Goal: Check status: Check status

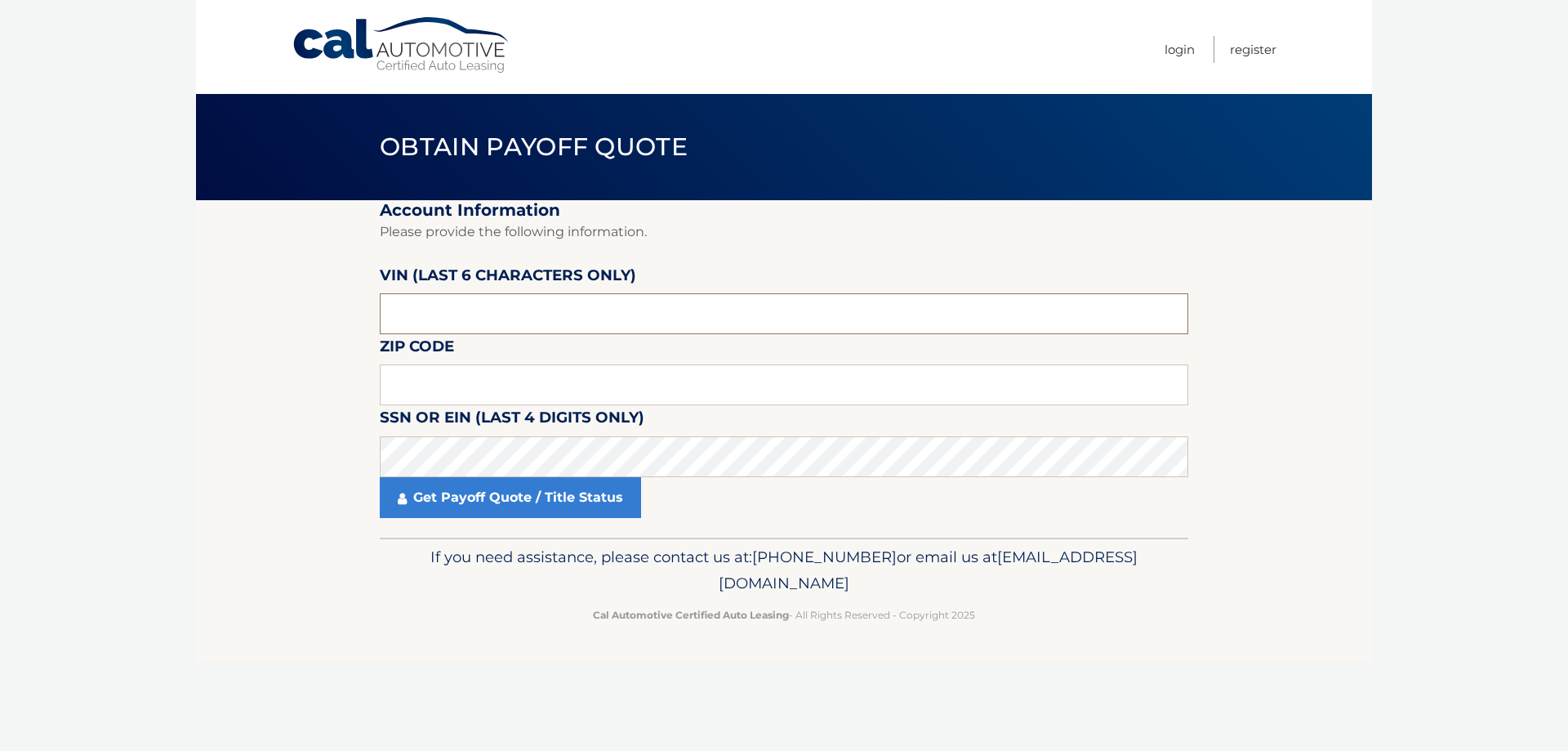
click at [427, 317] on input "text" at bounding box center [784, 313] width 809 height 41
click at [431, 308] on input "text" at bounding box center [784, 313] width 809 height 41
type input "435228"
click at [429, 390] on input "text" at bounding box center [784, 385] width 809 height 41
type input "02478"
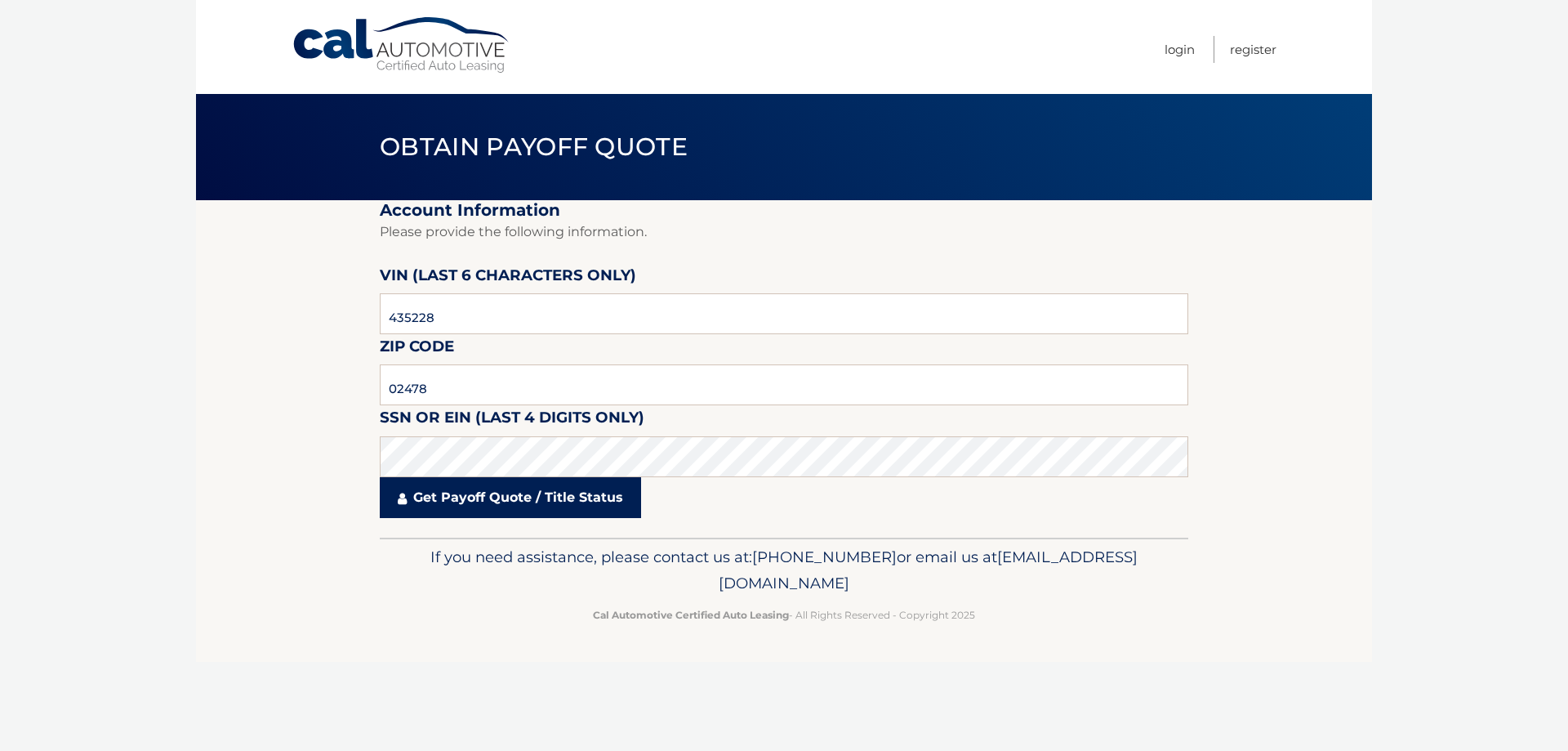
click at [473, 502] on link "Get Payoff Quote / Title Status" at bounding box center [511, 496] width 262 height 41
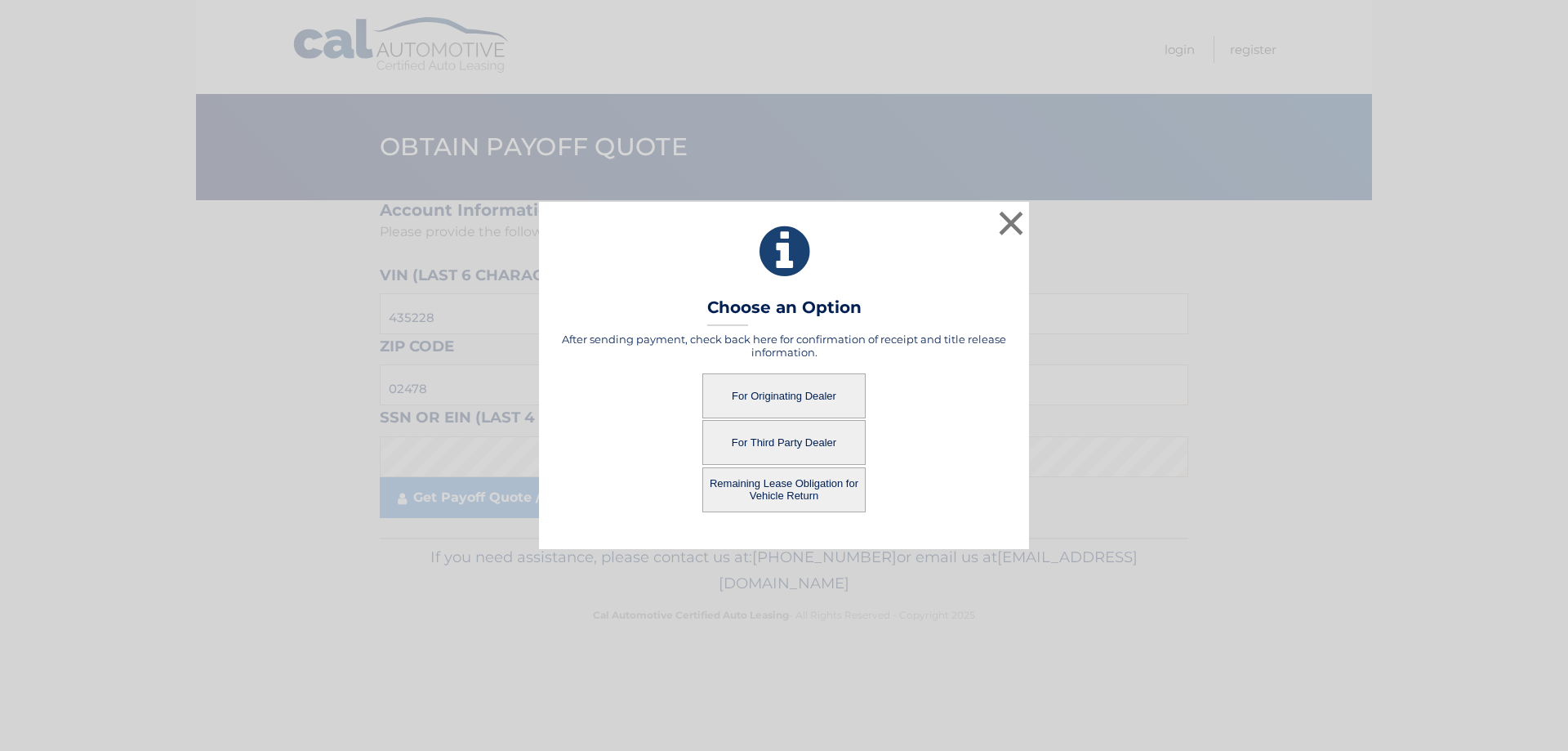
click at [801, 395] on button "For Originating Dealer" at bounding box center [784, 396] width 163 height 45
click at [778, 394] on button "For Originating Dealer" at bounding box center [784, 396] width 163 height 45
click at [768, 490] on button "Remaining Lease Obligation for Vehicle Return" at bounding box center [784, 490] width 163 height 45
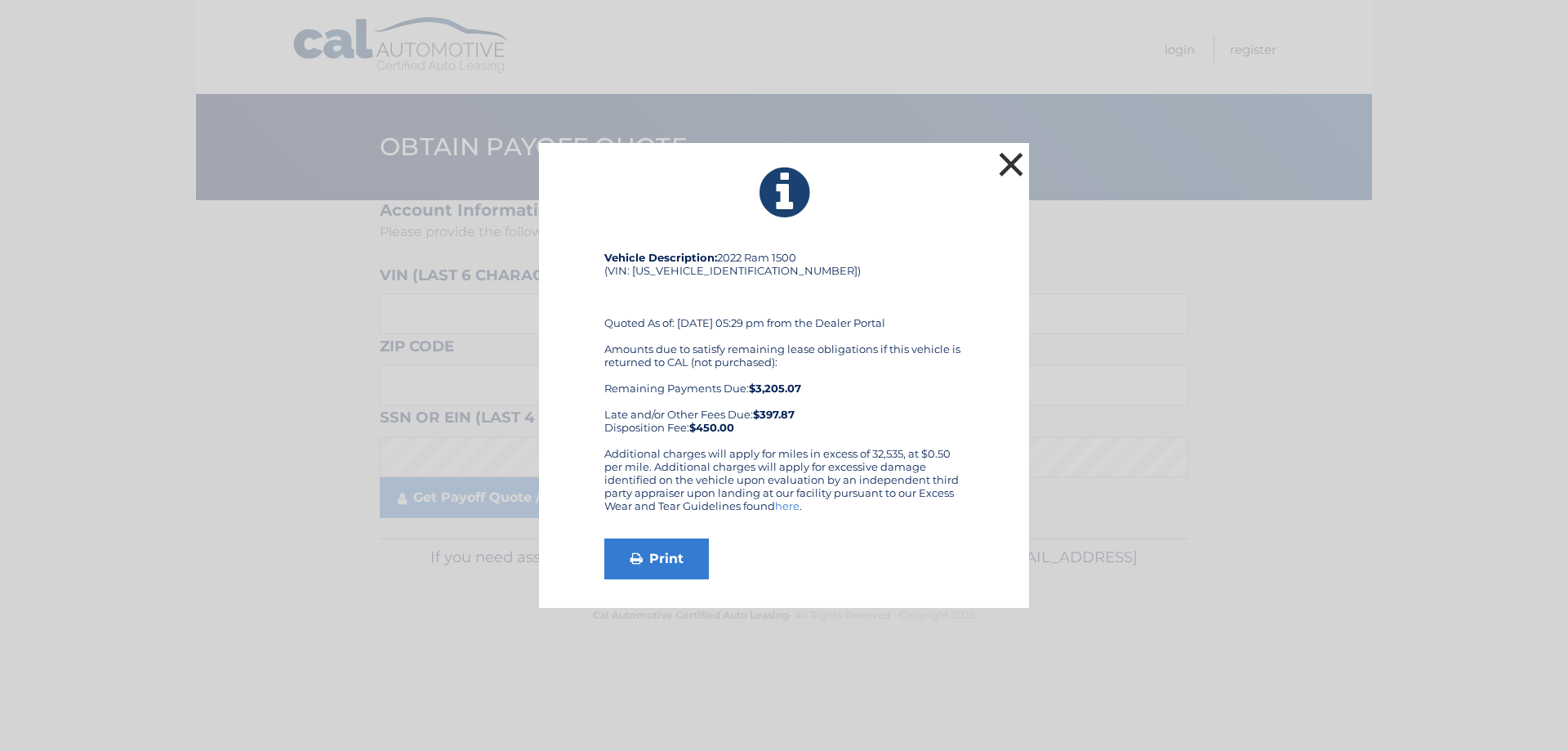
click at [1017, 162] on button "×" at bounding box center [1011, 164] width 32 height 32
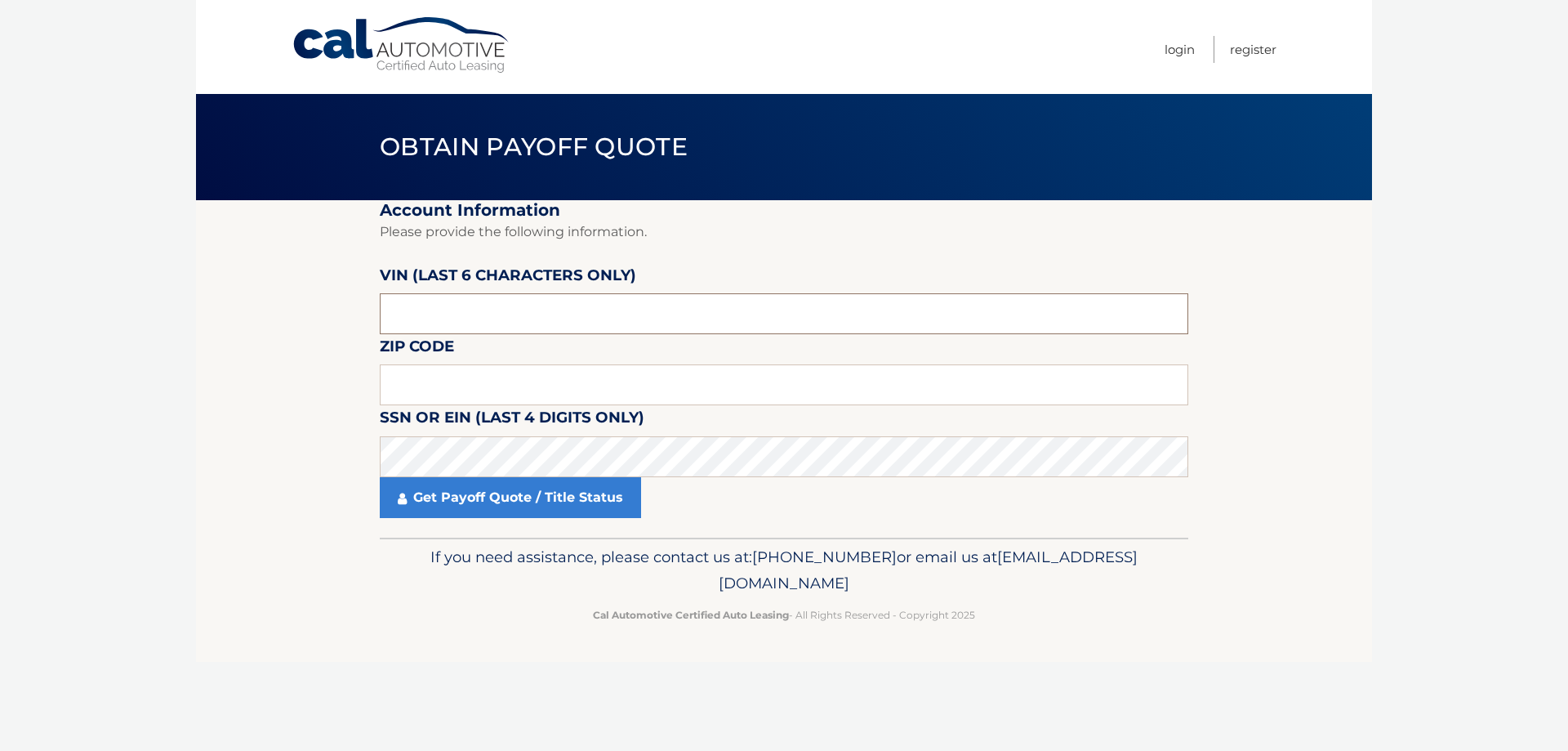
click at [468, 316] on input "text" at bounding box center [784, 313] width 809 height 41
click at [450, 385] on input "text" at bounding box center [784, 385] width 809 height 41
click at [439, 380] on input "text" at bounding box center [784, 385] width 809 height 41
type input "02478"
click at [440, 309] on input "text" at bounding box center [784, 313] width 809 height 41
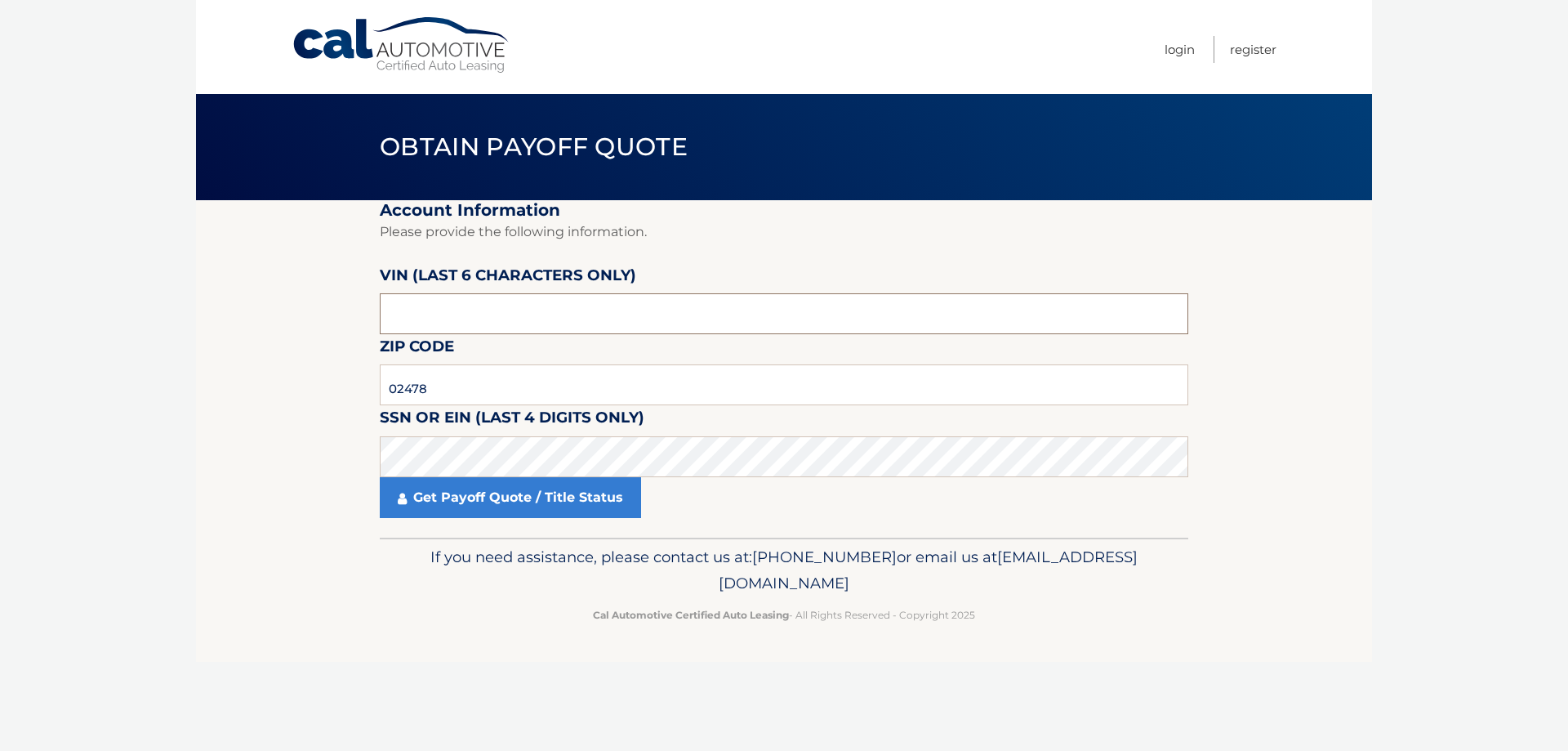
click at [402, 305] on input "text" at bounding box center [784, 313] width 809 height 41
click at [406, 309] on input "text" at bounding box center [784, 313] width 809 height 41
click at [410, 305] on input "text" at bounding box center [784, 313] width 809 height 41
type input "435228"
click at [487, 498] on link "Get Payoff Quote / Title Status" at bounding box center [511, 496] width 262 height 41
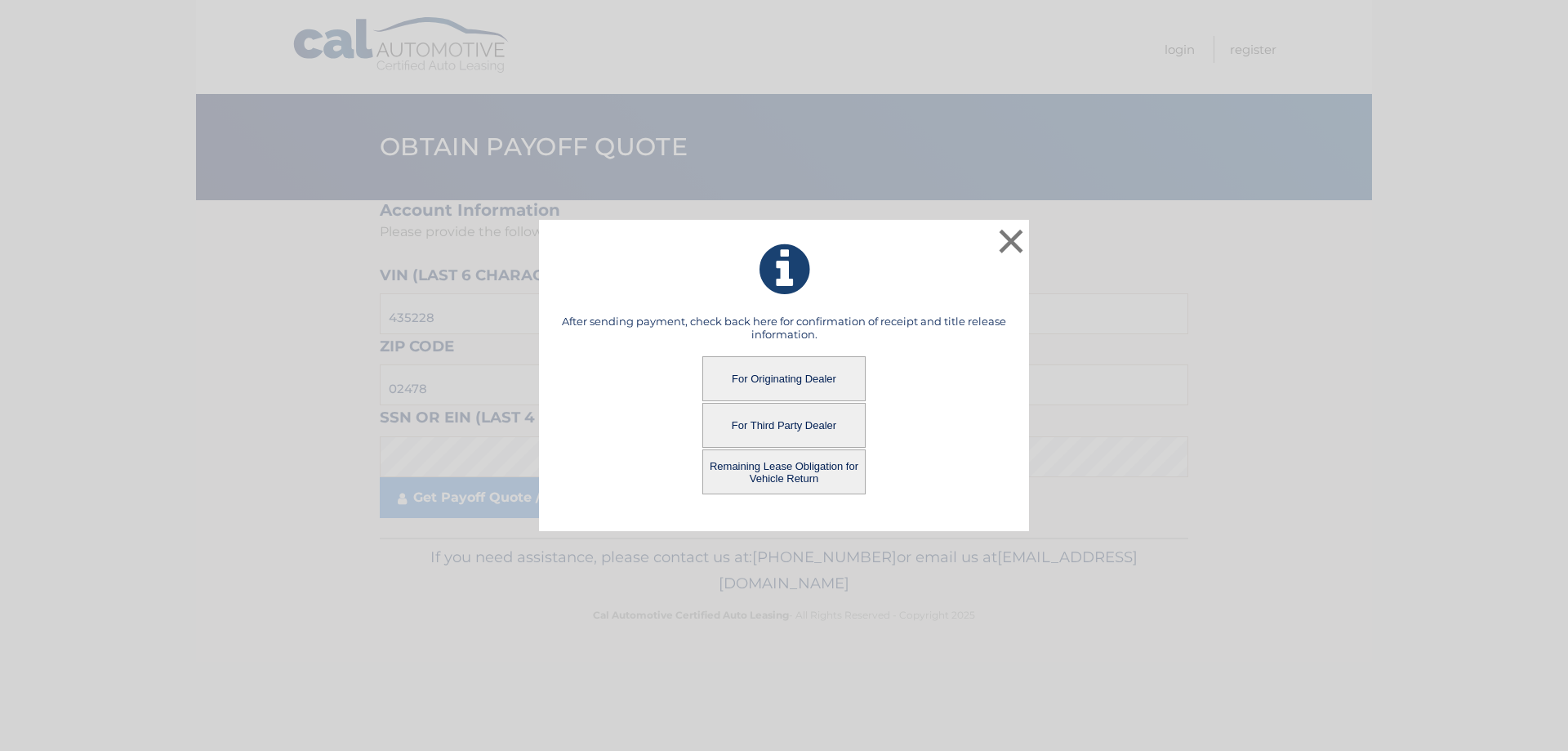
click at [780, 379] on button "For Originating Dealer" at bounding box center [784, 379] width 163 height 45
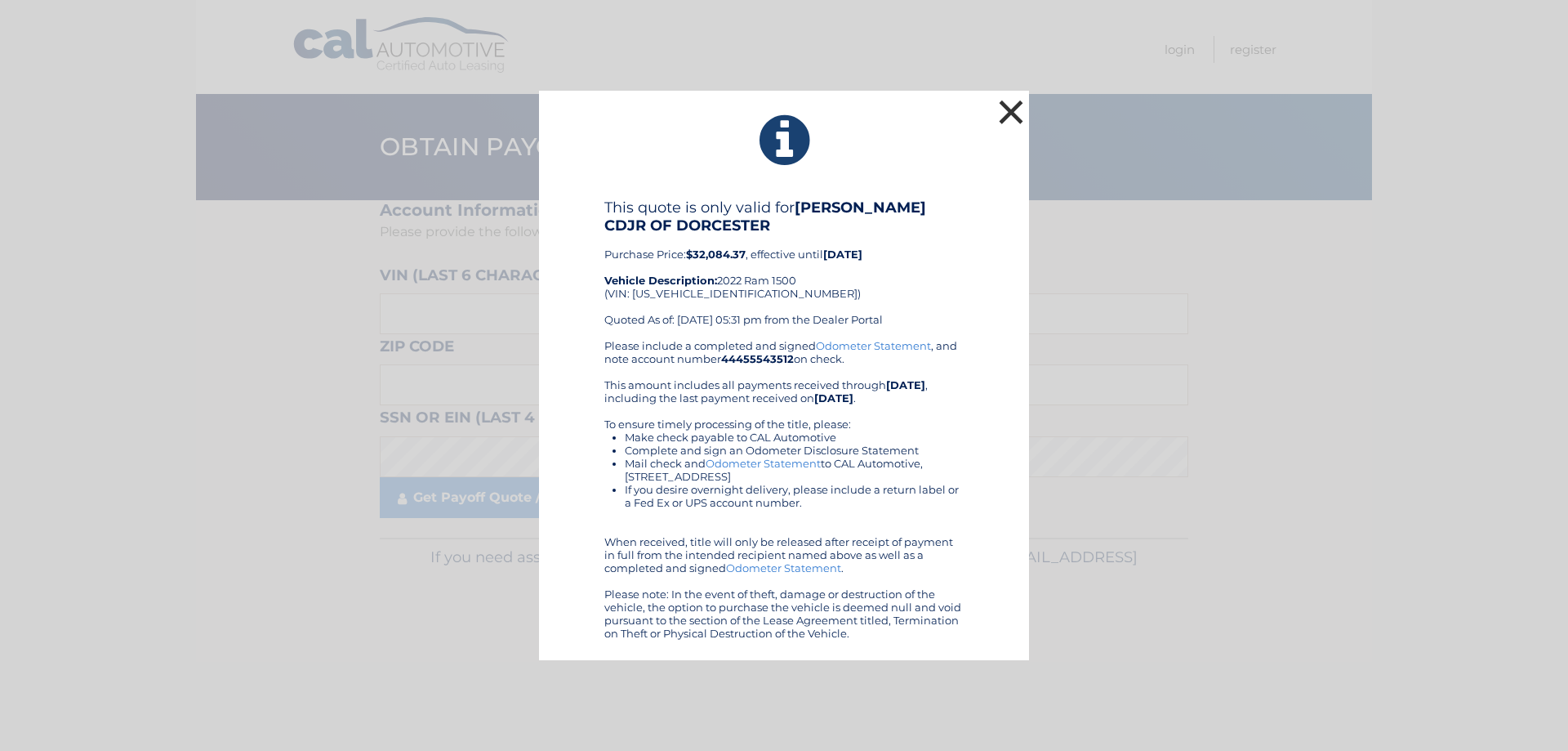
click at [1006, 112] on button "×" at bounding box center [1011, 112] width 32 height 32
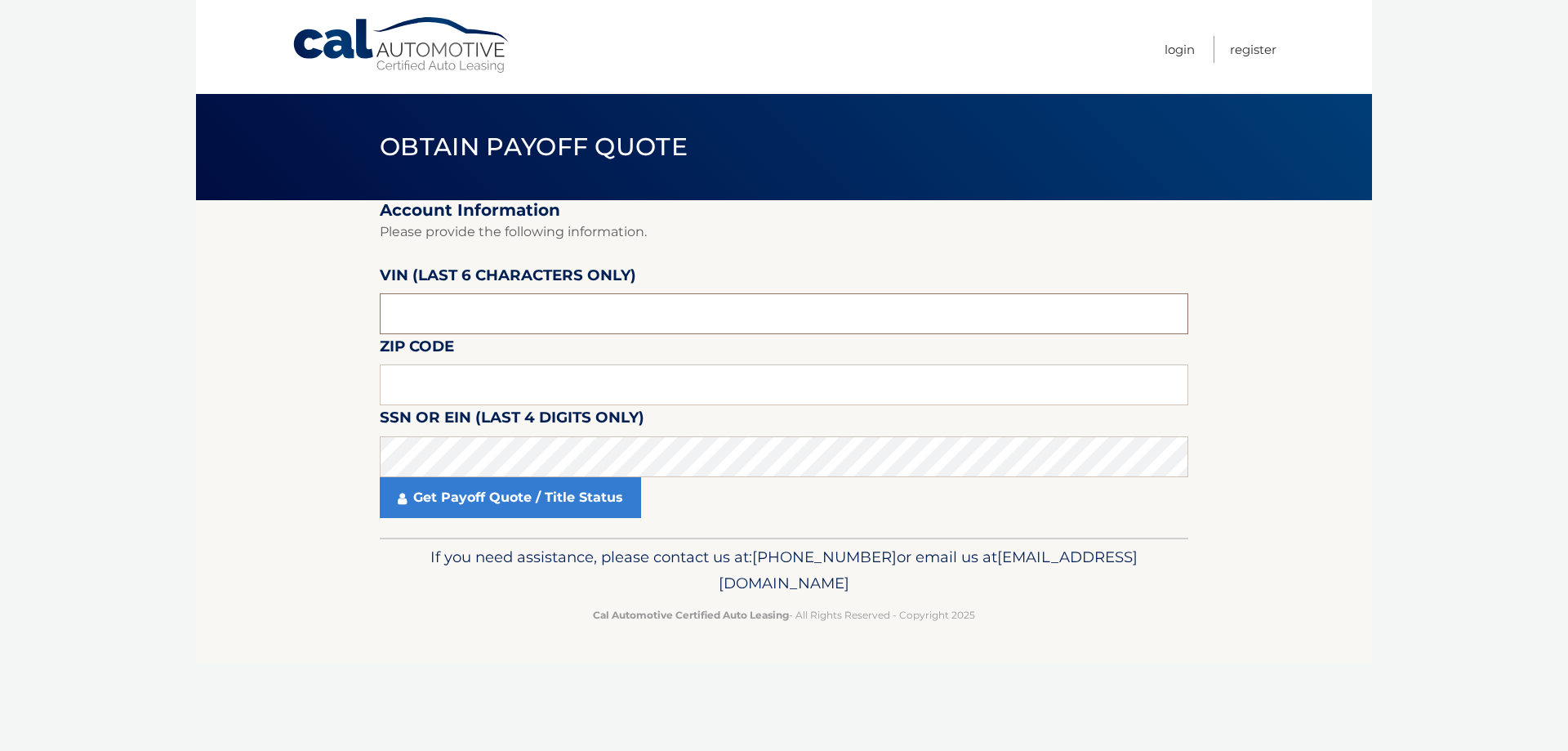
click at [420, 306] on input "text" at bounding box center [784, 313] width 809 height 41
type input "435228"
click at [431, 395] on input "text" at bounding box center [784, 385] width 809 height 41
type input "02478"
click at [511, 494] on link "Get Payoff Quote / Title Status" at bounding box center [511, 496] width 262 height 41
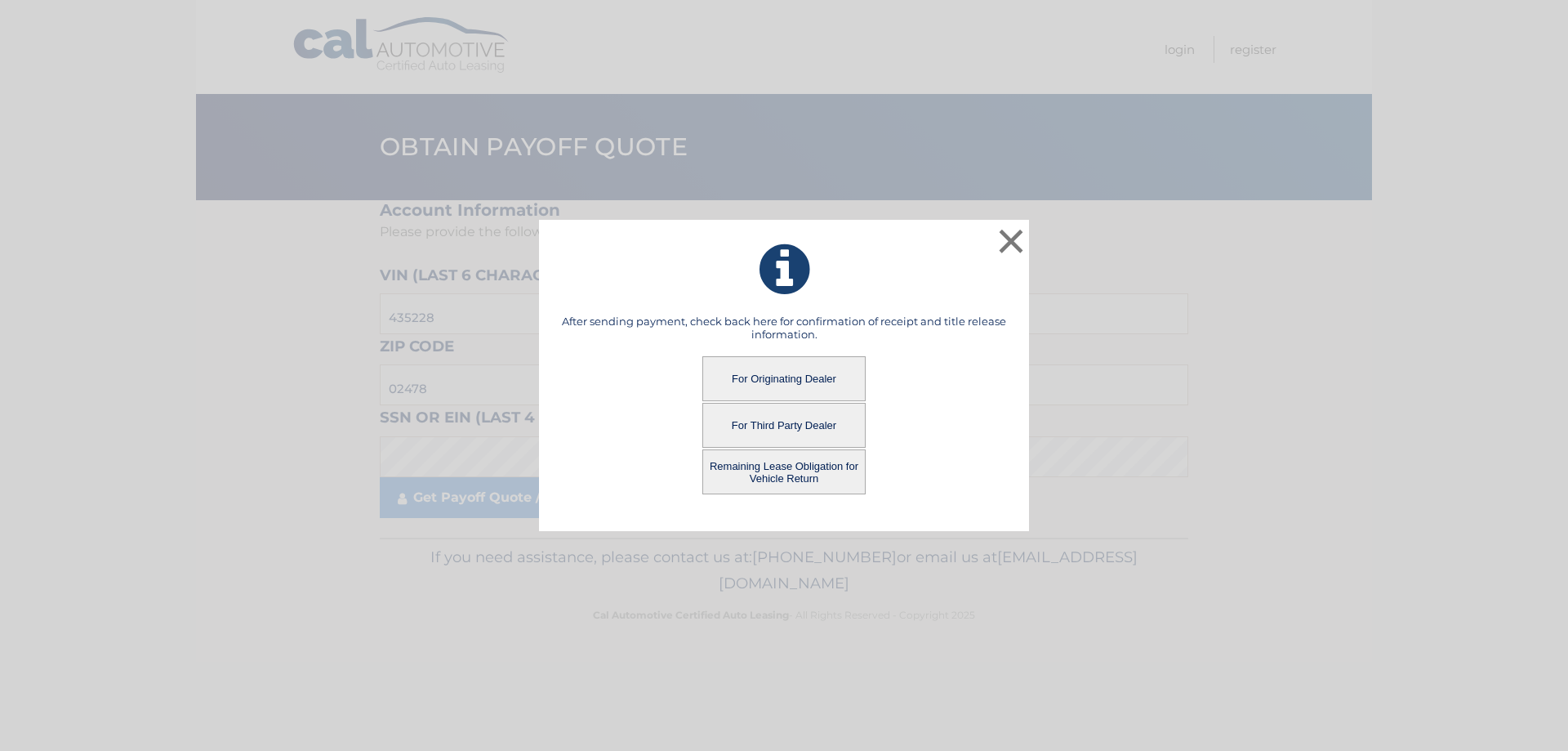
click at [795, 477] on button "Remaining Lease Obligation for Vehicle Return" at bounding box center [784, 472] width 163 height 45
click at [765, 466] on button "Remaining Lease Obligation for Vehicle Return" at bounding box center [784, 472] width 163 height 45
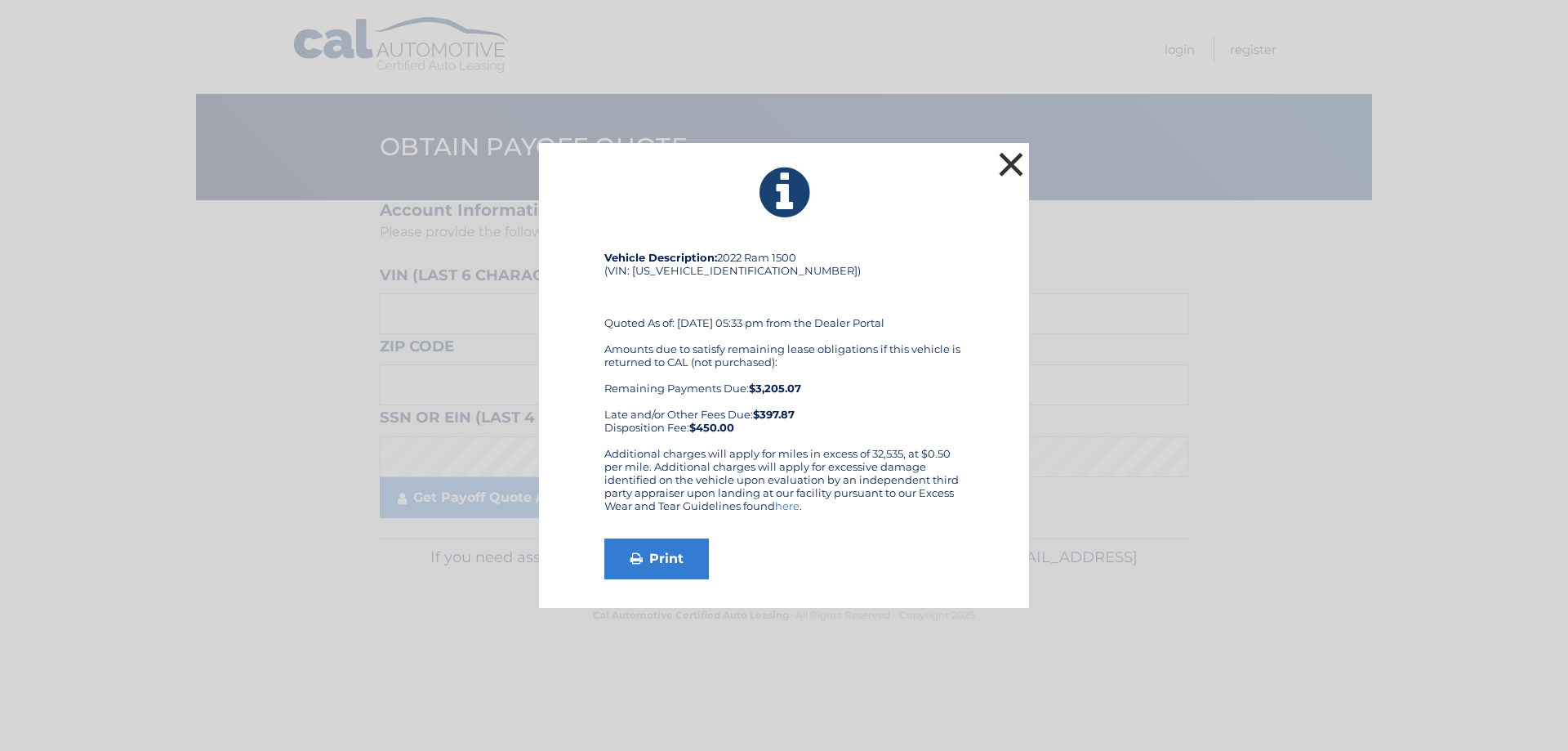
click at [1003, 156] on button "×" at bounding box center [1011, 164] width 32 height 32
